Goal: Information Seeking & Learning: Find specific page/section

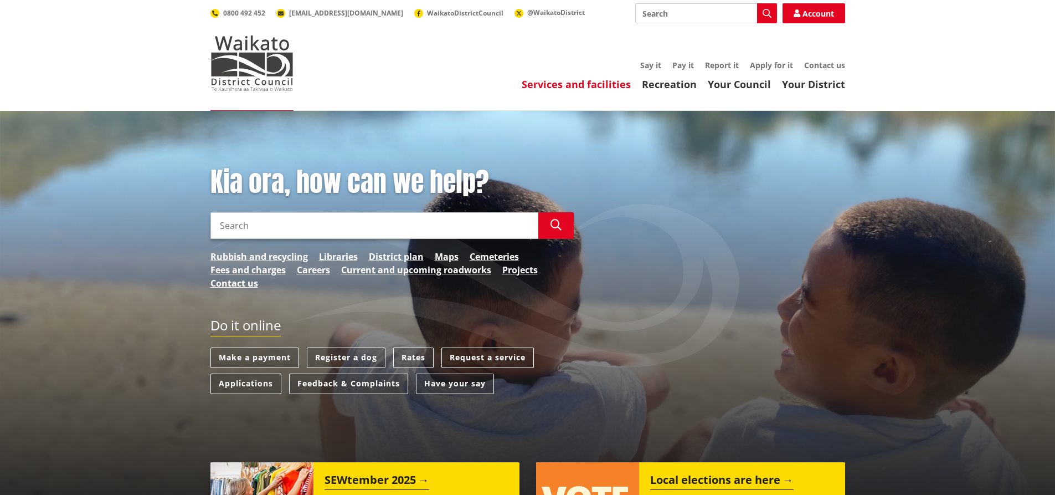
click at [575, 85] on link "Services and facilities" at bounding box center [576, 84] width 109 height 13
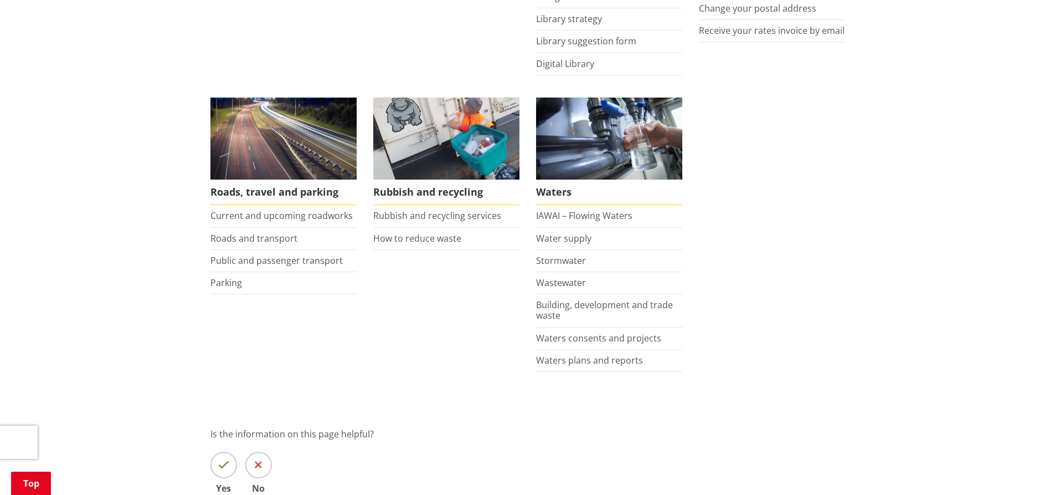
scroll to position [775, 0]
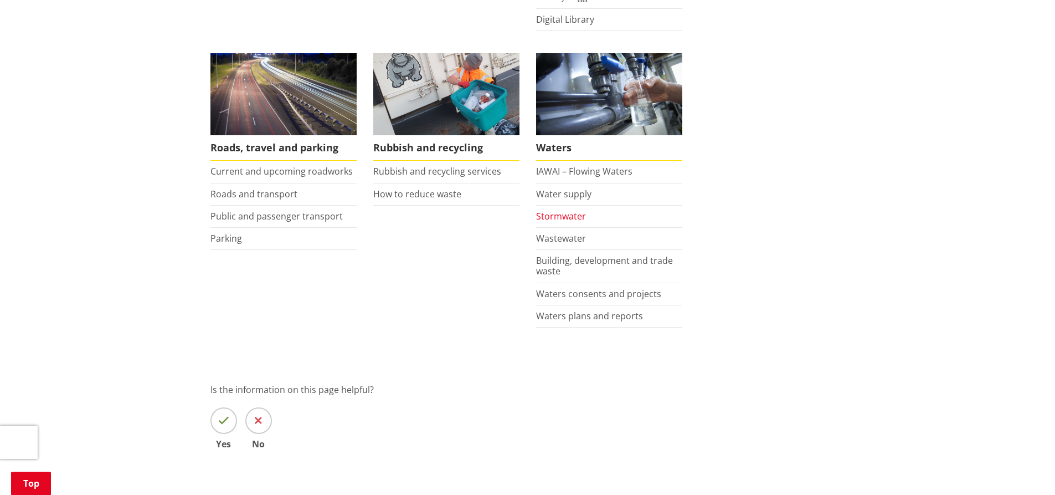
click at [560, 217] on link "Stormwater" at bounding box center [561, 216] width 50 height 12
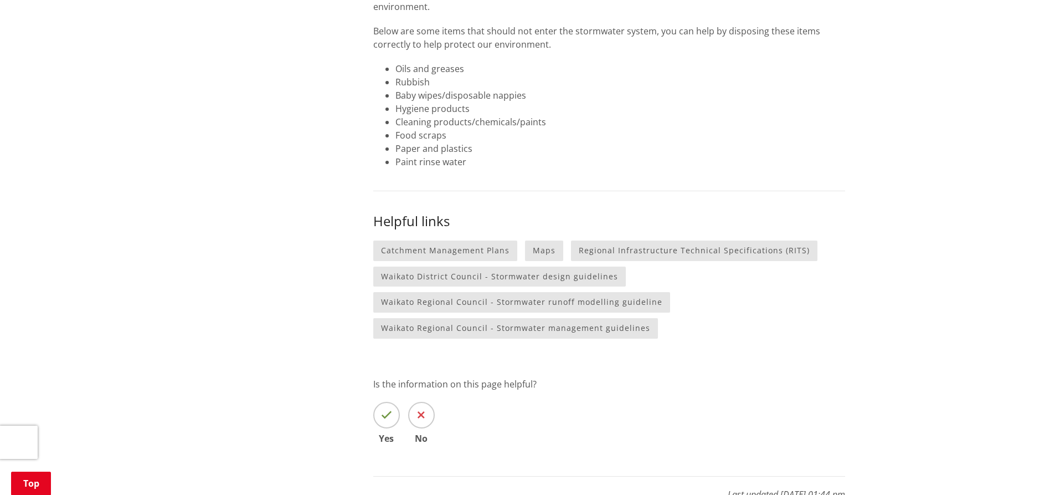
scroll to position [1108, 0]
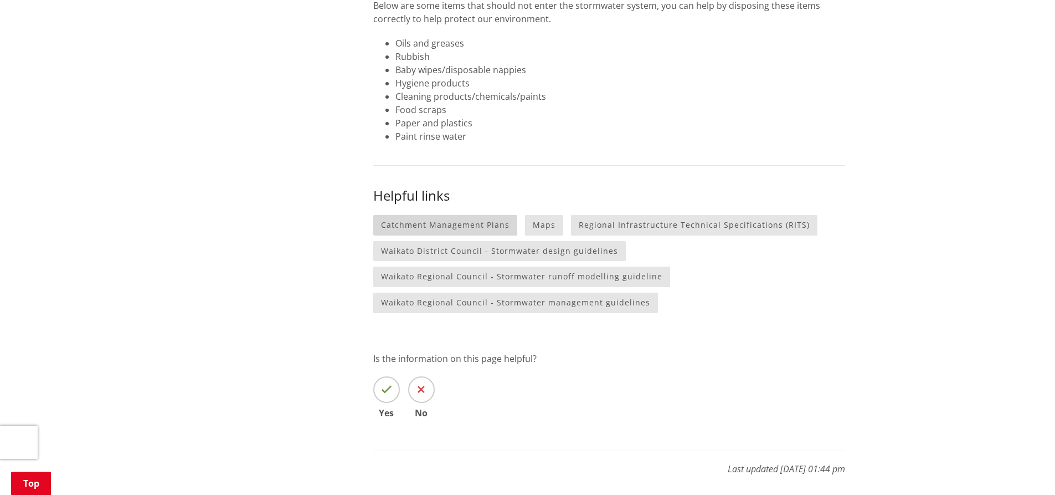
click at [461, 215] on link "Catchment Management Plans" at bounding box center [445, 225] width 144 height 20
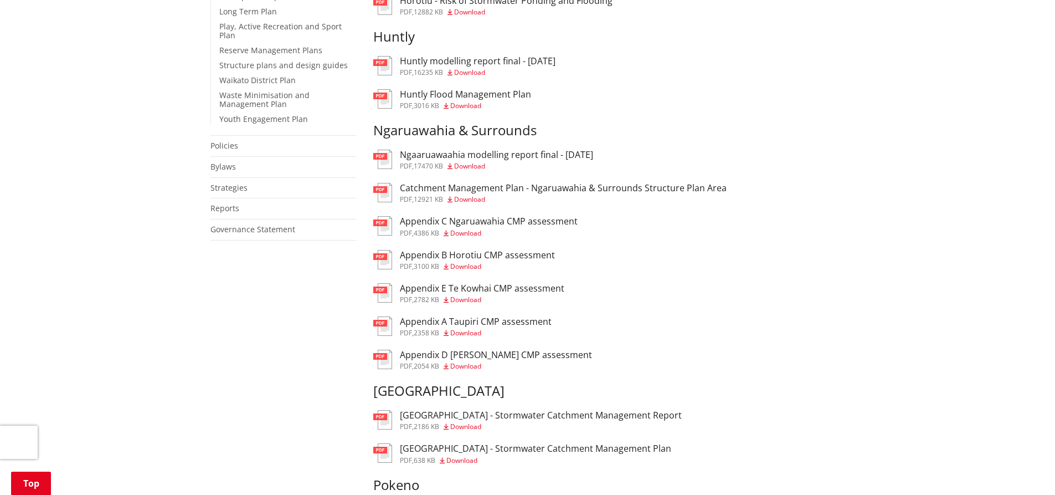
scroll to position [388, 0]
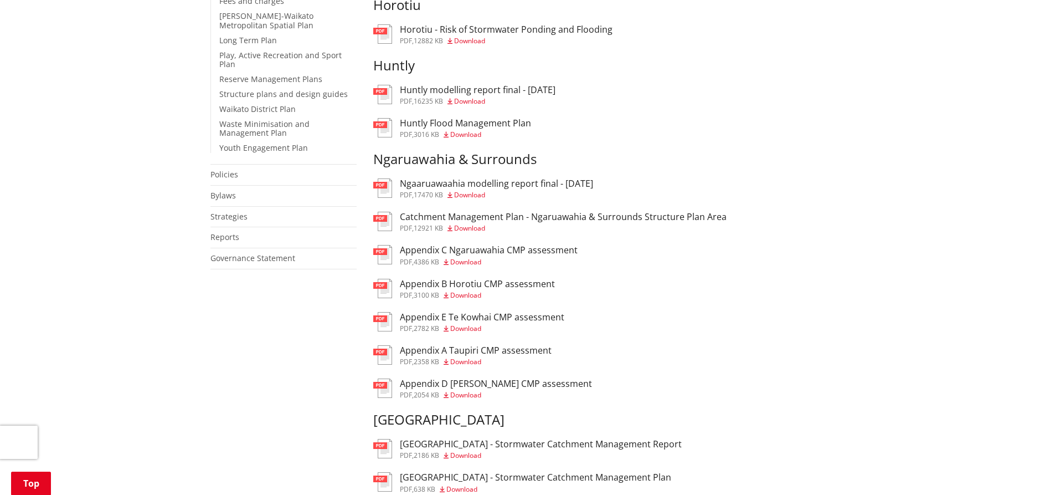
click at [506, 218] on h3 "Catchment Management Plan - Ngaruawahia & Surrounds Structure Plan Area" at bounding box center [563, 217] width 327 height 11
